Goal: Communication & Community: Answer question/provide support

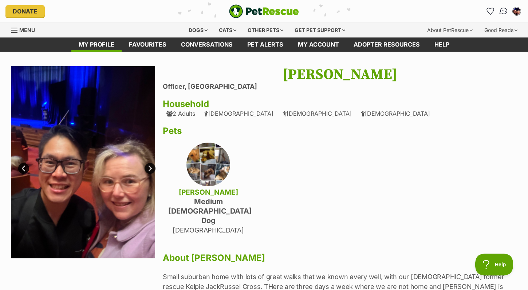
click at [506, 12] on img "Conversations" at bounding box center [504, 11] width 10 height 9
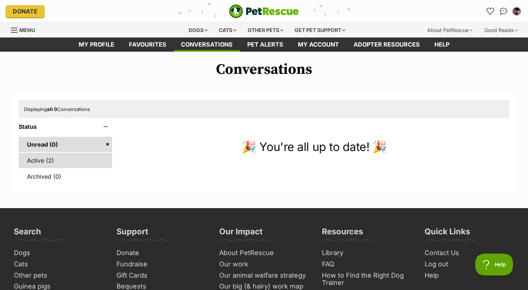
click at [59, 161] on link "Active (2)" at bounding box center [66, 160] width 94 height 15
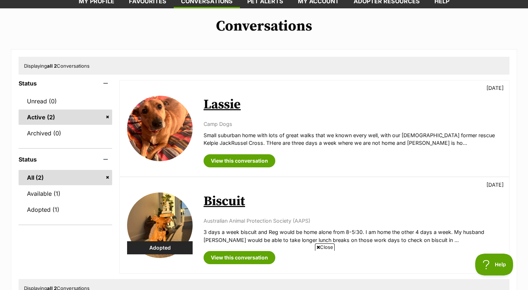
scroll to position [39, 0]
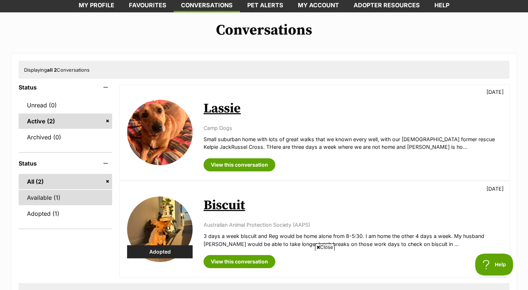
click at [54, 191] on link "Available (1)" at bounding box center [66, 197] width 94 height 15
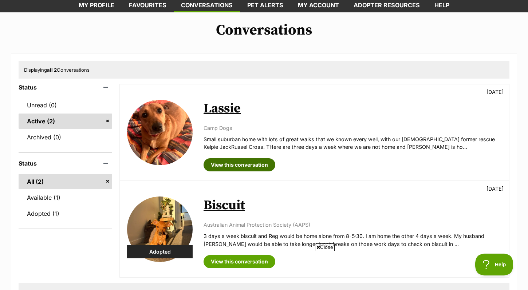
click at [244, 163] on link "View this conversation" at bounding box center [239, 164] width 72 height 13
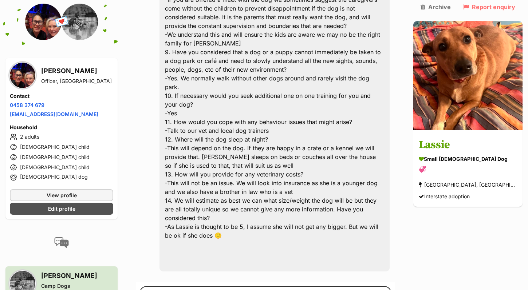
scroll to position [891, 0]
